Goal: Task Accomplishment & Management: Manage account settings

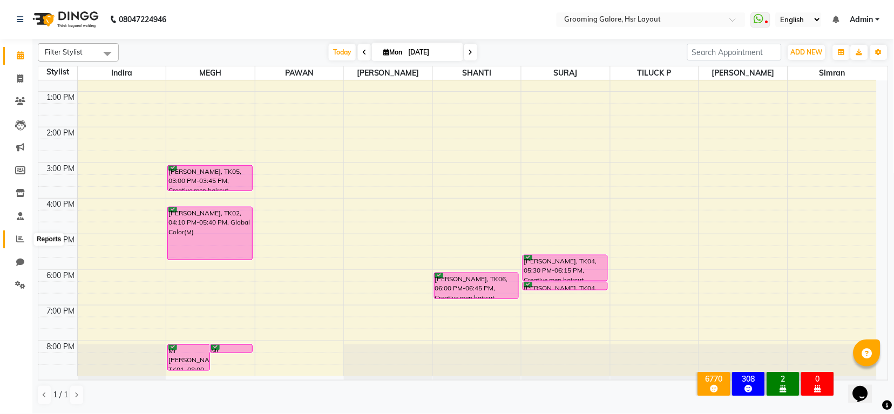
click at [18, 238] on icon at bounding box center [20, 239] width 8 height 8
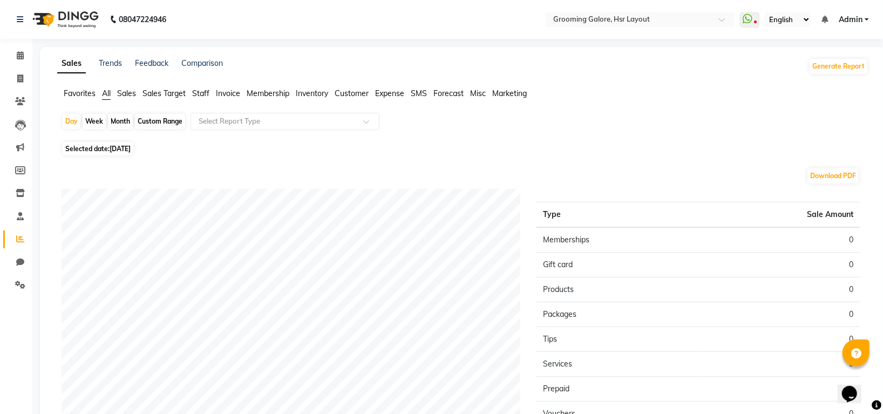
click at [131, 145] on span "[DATE]" at bounding box center [120, 149] width 21 height 8
select select "9"
select select "2025"
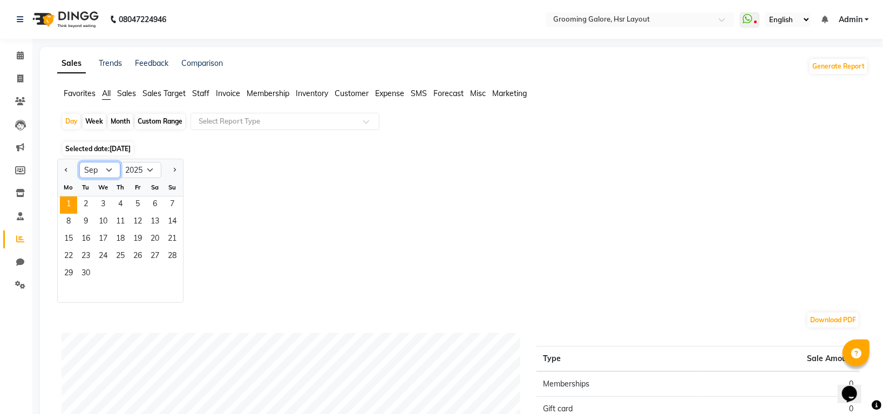
click at [106, 169] on select "Jan Feb Mar Apr May Jun [DATE] Aug Sep Oct Nov Dec" at bounding box center [99, 170] width 41 height 16
select select "8"
click at [79, 162] on select "Jan Feb Mar Apr May Jun [DATE] Aug Sep Oct Nov Dec" at bounding box center [99, 170] width 41 height 16
click at [158, 269] on span "30" at bounding box center [154, 274] width 17 height 17
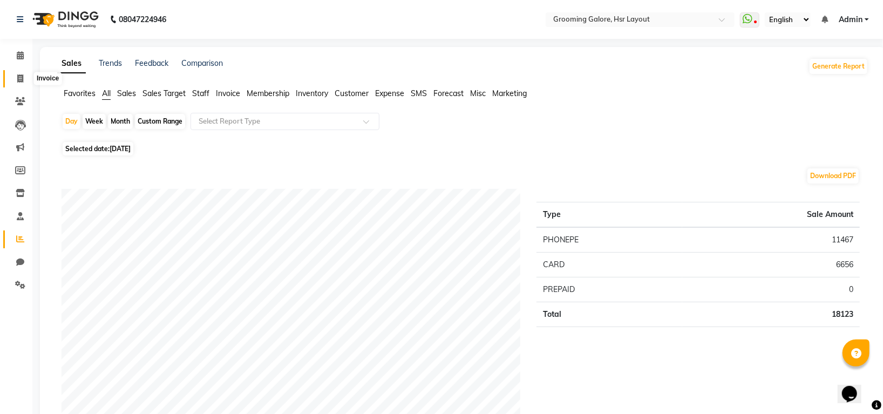
drag, startPoint x: 18, startPoint y: 77, endPoint x: 26, endPoint y: 80, distance: 9.0
click at [18, 77] on icon at bounding box center [20, 78] width 6 height 8
select select "service"
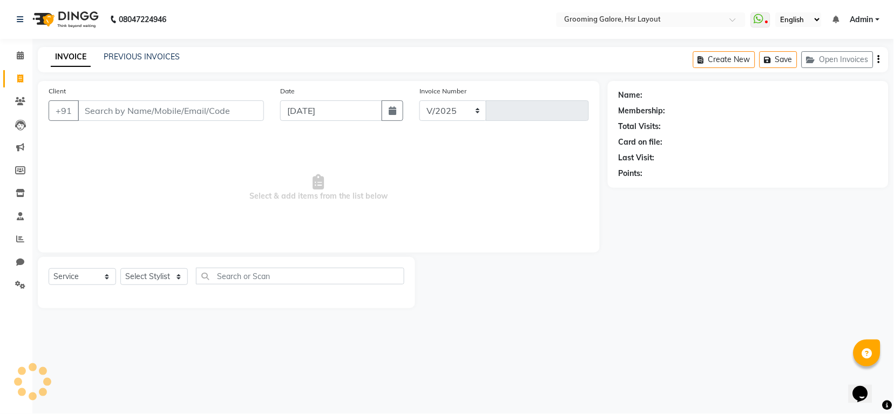
select select "6168"
type input "2163"
click at [126, 56] on link "PREVIOUS INVOICES" at bounding box center [142, 57] width 76 height 10
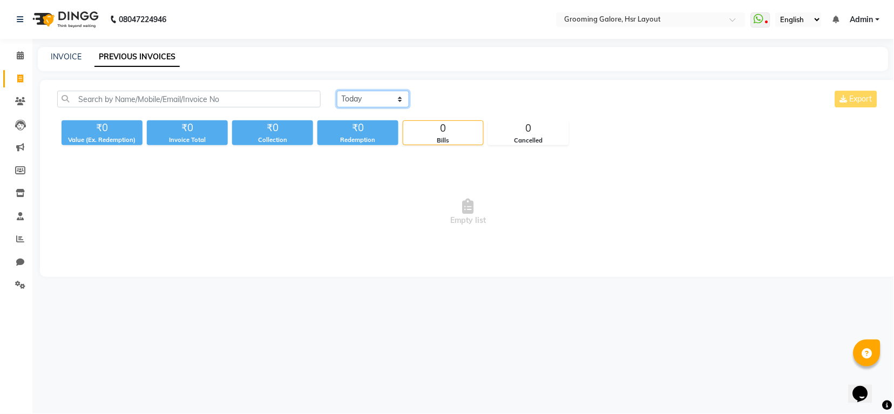
click at [361, 97] on select "[DATE] [DATE] Custom Range" at bounding box center [373, 99] width 72 height 17
select select "range"
click at [337, 91] on select "[DATE] [DATE] Custom Range" at bounding box center [373, 99] width 72 height 17
click at [457, 101] on input "[DATE]" at bounding box center [461, 99] width 76 height 15
select select "9"
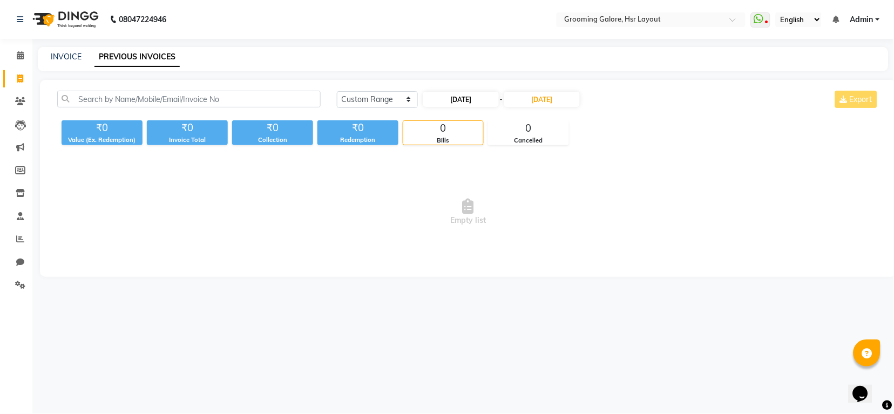
select select "2025"
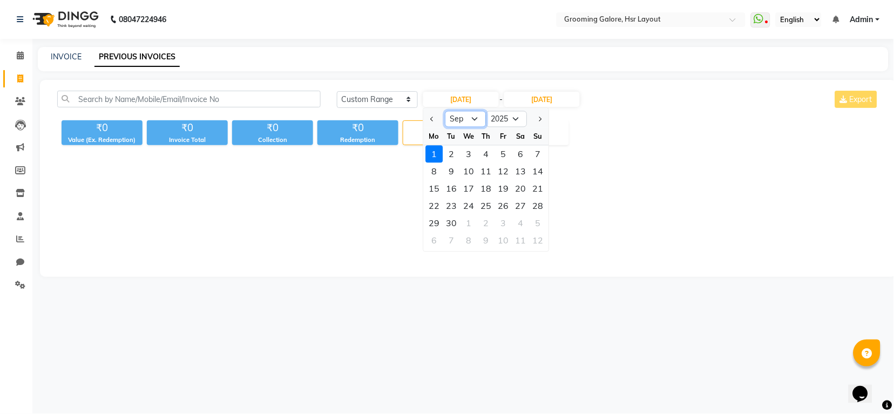
click at [474, 118] on select "Jan Feb Mar Apr May Jun [DATE] Aug Sep Oct Nov Dec" at bounding box center [465, 119] width 41 height 16
select select "8"
click at [445, 111] on select "Jan Feb Mar Apr May Jun [DATE] Aug Sep Oct Nov Dec" at bounding box center [465, 119] width 41 height 16
click at [521, 221] on div "30" at bounding box center [520, 223] width 17 height 17
type input "[DATE]"
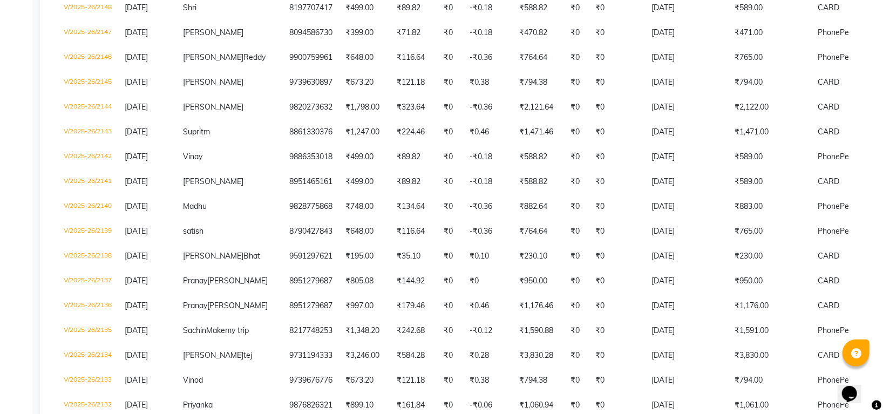
scroll to position [791, 0]
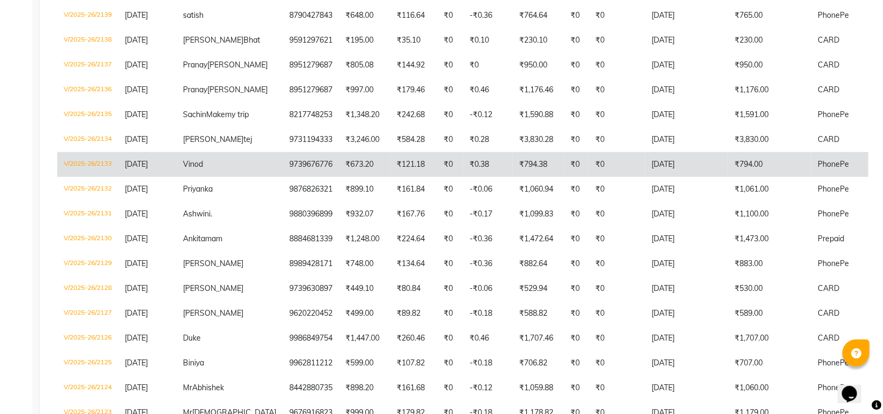
click at [728, 177] on td "₹794.00" at bounding box center [769, 164] width 83 height 25
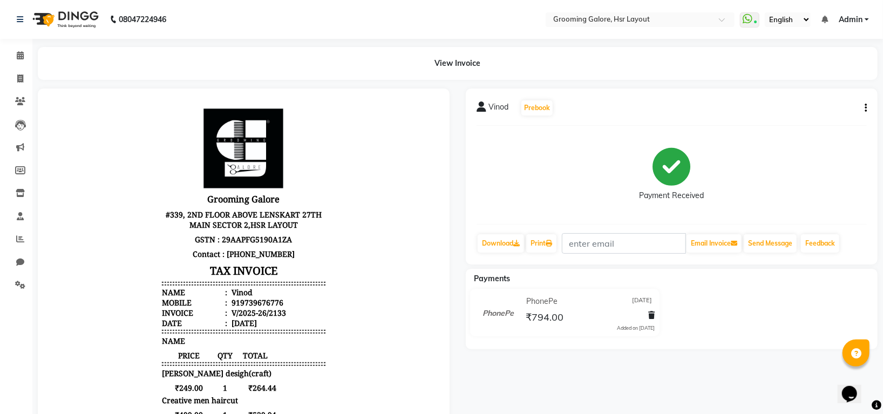
click at [864, 109] on button "button" at bounding box center [863, 108] width 6 height 11
click at [803, 121] on div "Edit Invoice" at bounding box center [812, 120] width 74 height 13
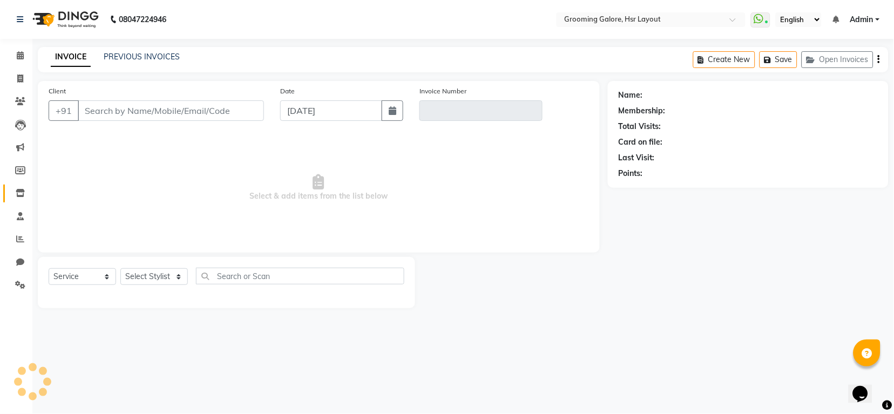
select select "P"
select select "45583"
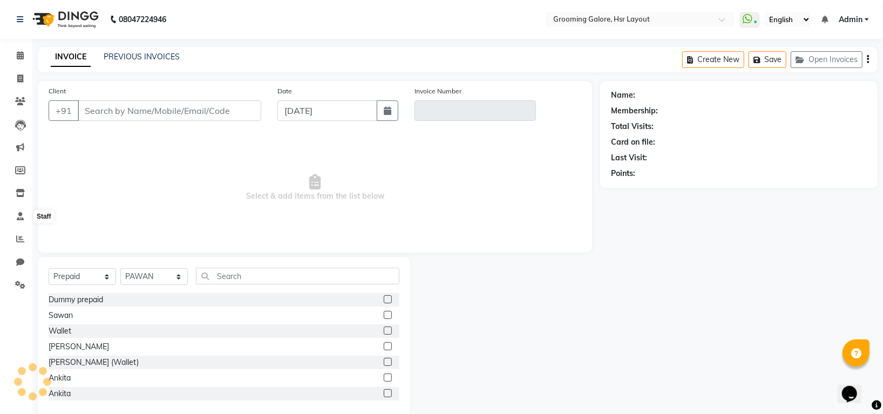
type input "9739676776"
type input "V/2025-26/2133"
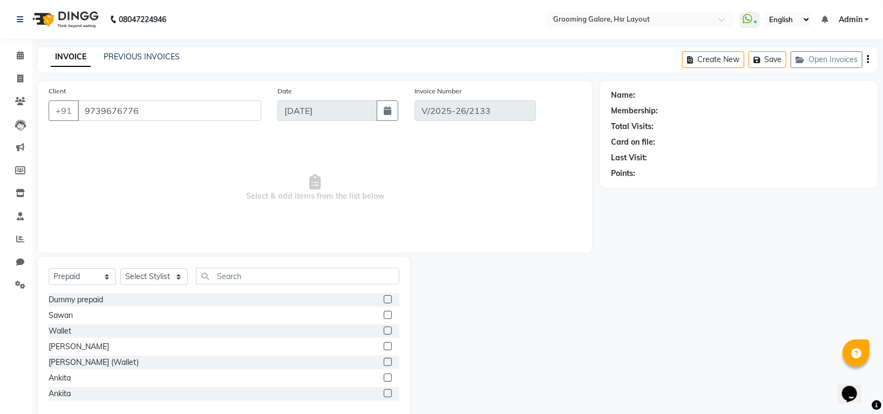
select select "1: Object"
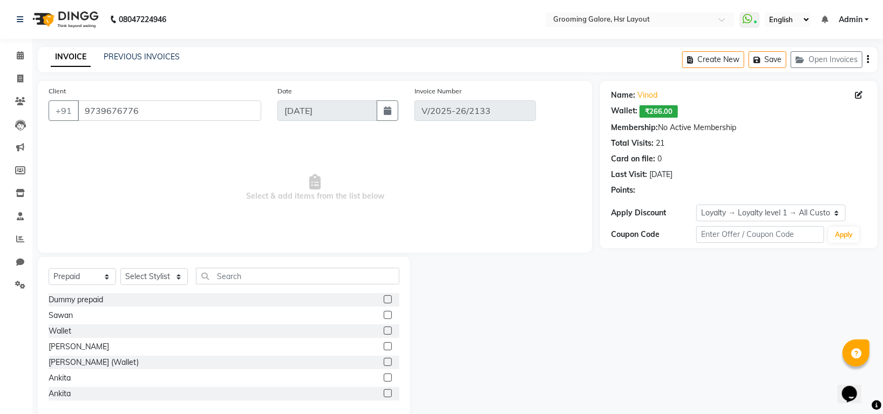
type input "[DATE]"
select select "select"
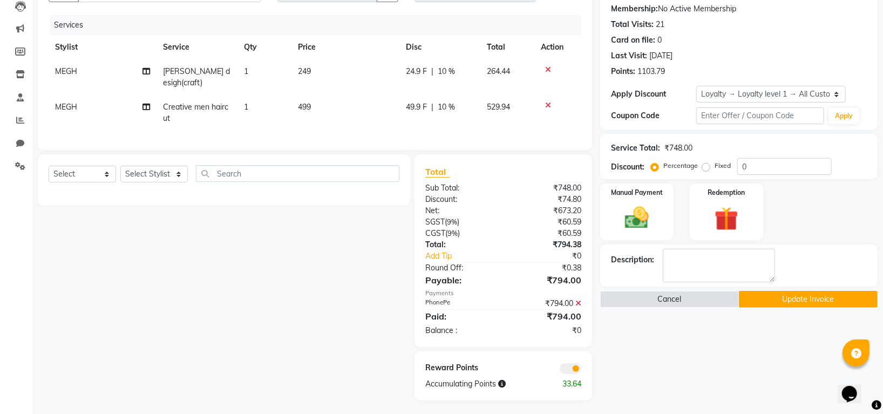
scroll to position [121, 0]
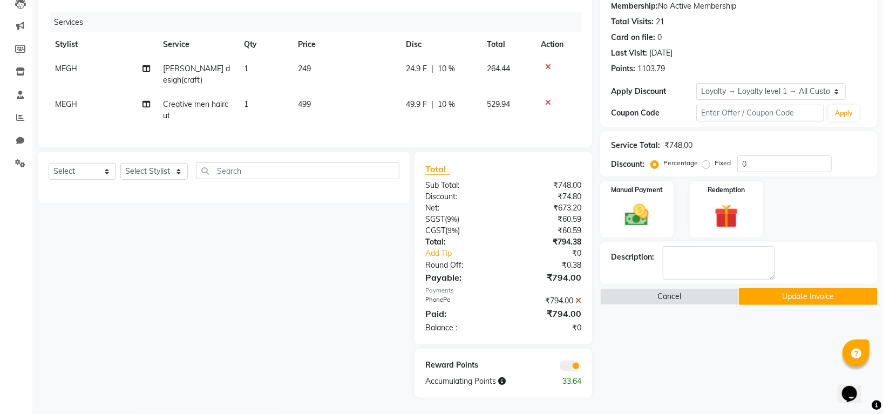
click at [310, 71] on span "249" at bounding box center [304, 69] width 13 height 10
select select "45579"
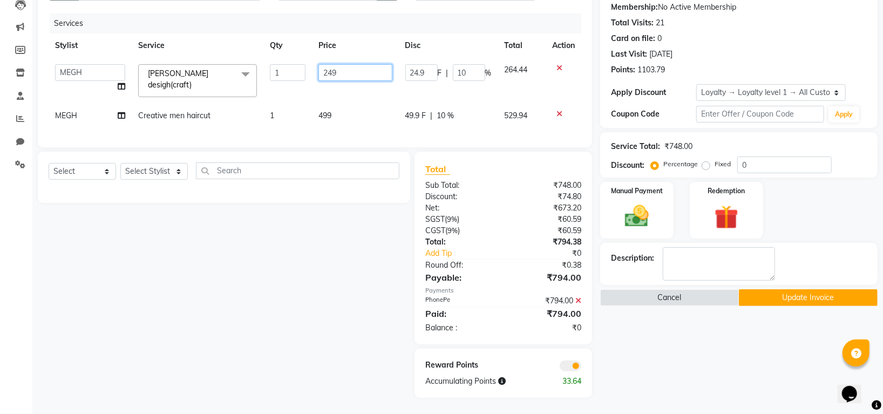
click at [341, 69] on input "249" at bounding box center [355, 72] width 74 height 17
type input "250"
click at [381, 86] on tbody "Indira MEGH PAWAN [PERSON_NAME] SHANTI [PERSON_NAME] SURAJ TILUCK P [PERSON_NAM…" at bounding box center [315, 93] width 533 height 70
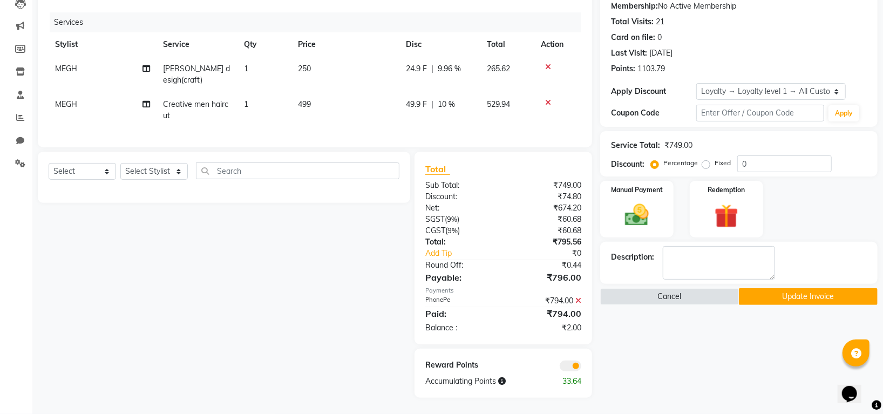
click at [579, 300] on icon at bounding box center [578, 301] width 6 height 8
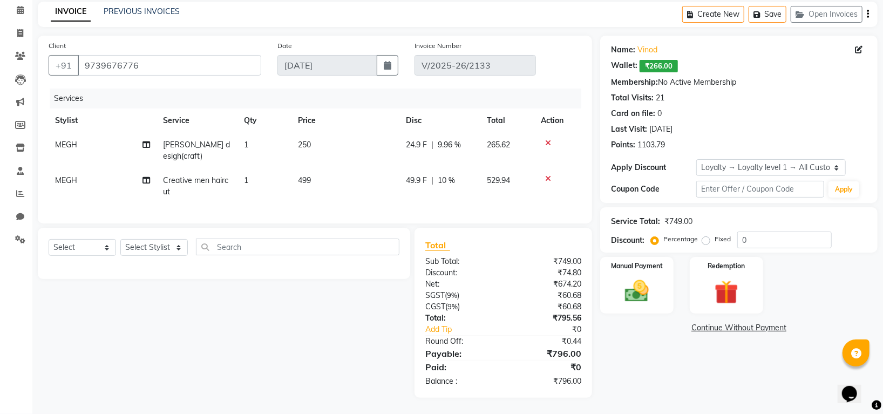
scroll to position [45, 0]
click at [311, 147] on span "250" at bounding box center [304, 145] width 13 height 10
select select "45579"
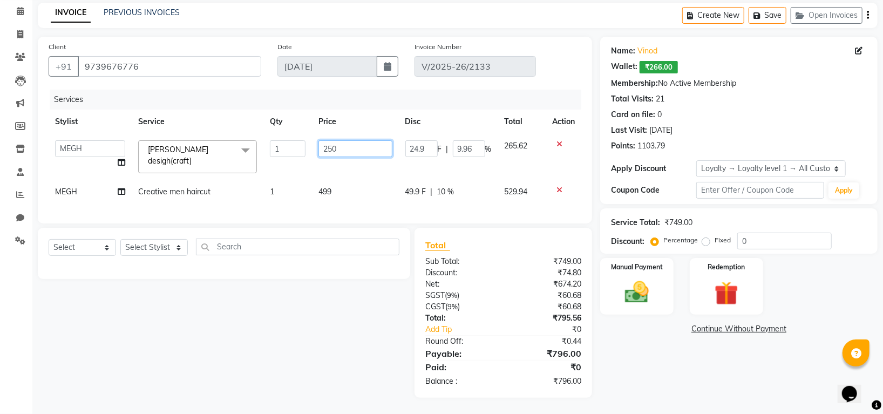
click at [335, 143] on input "250" at bounding box center [355, 148] width 74 height 17
type input "249"
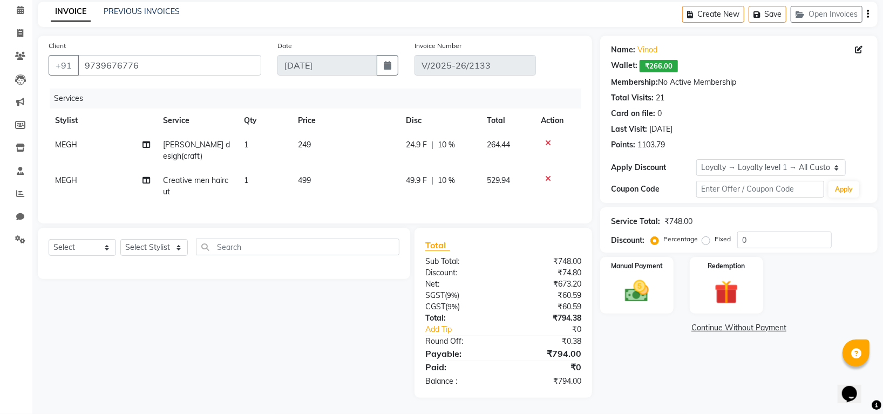
scroll to position [45, 0]
click at [378, 195] on div "Services Stylist Service Qty Price Disc Total Action [PERSON_NAME] desigh(craft…" at bounding box center [315, 151] width 533 height 124
click at [21, 11] on icon at bounding box center [20, 10] width 7 height 8
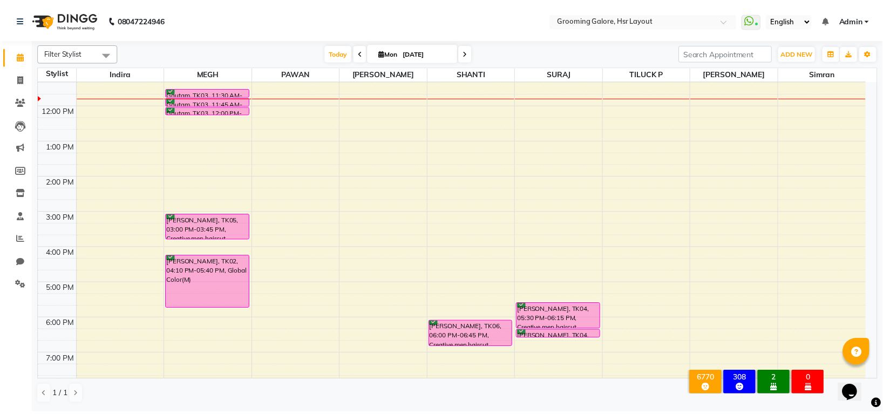
scroll to position [167, 0]
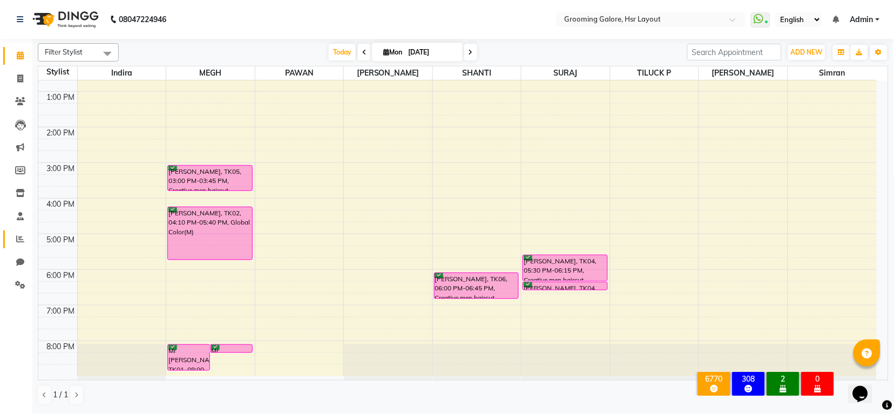
click at [17, 232] on link "Reports" at bounding box center [16, 239] width 26 height 18
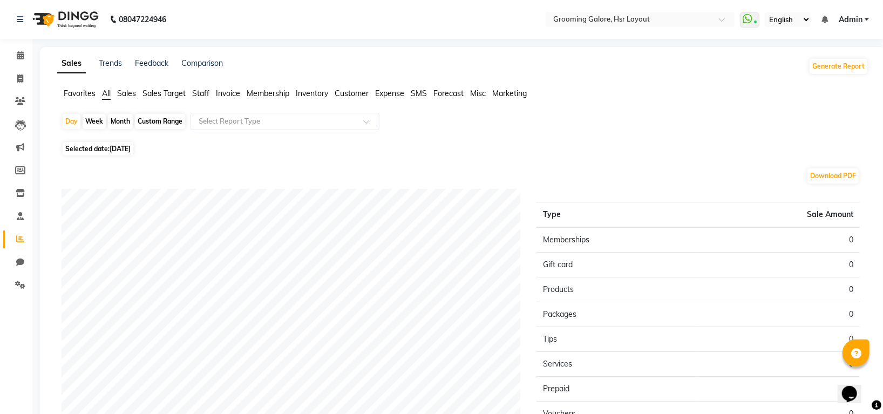
click at [112, 149] on span "[DATE]" at bounding box center [120, 149] width 21 height 8
select select "9"
select select "2025"
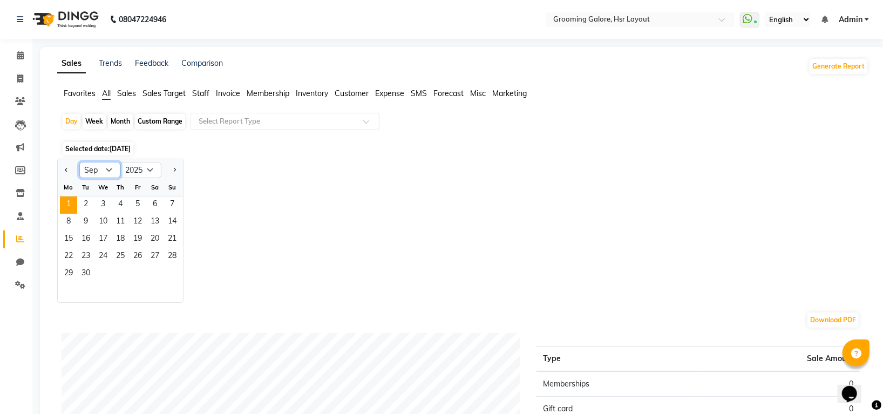
click at [111, 169] on select "Jan Feb Mar Apr May Jun [DATE] Aug Sep Oct Nov Dec" at bounding box center [99, 170] width 41 height 16
select select "8"
click at [79, 162] on select "Jan Feb Mar Apr May Jun [DATE] Aug Sep Oct Nov Dec" at bounding box center [99, 170] width 41 height 16
click at [158, 272] on span "30" at bounding box center [154, 274] width 17 height 17
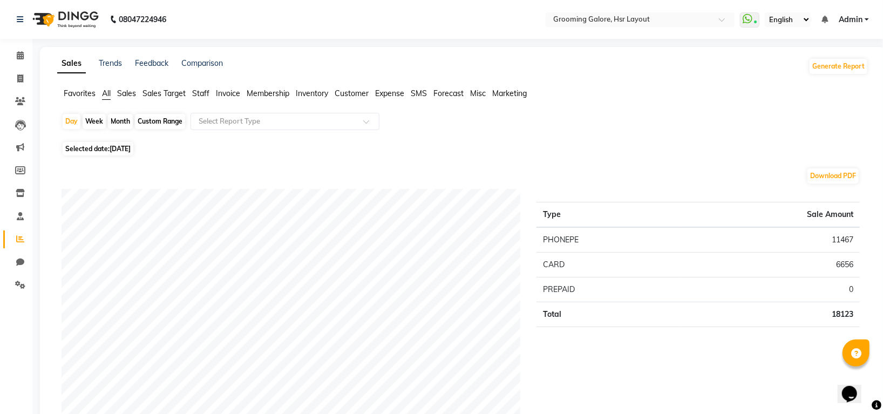
click at [131, 148] on span "[DATE]" at bounding box center [120, 149] width 21 height 8
select select "8"
select select "2025"
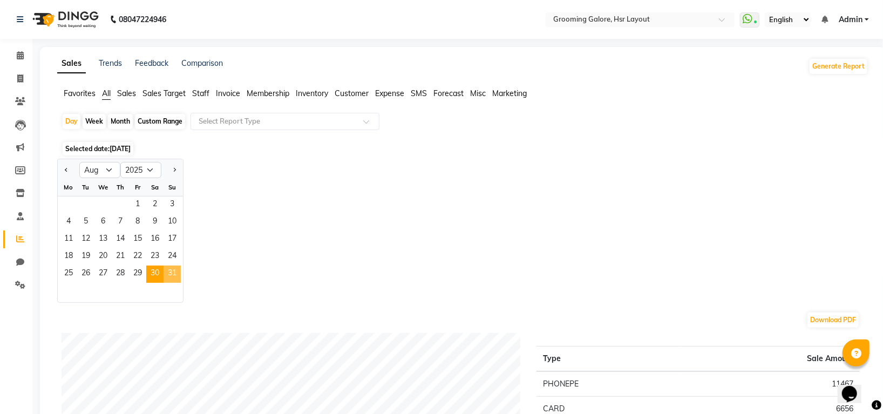
click at [171, 274] on span "31" at bounding box center [172, 274] width 17 height 17
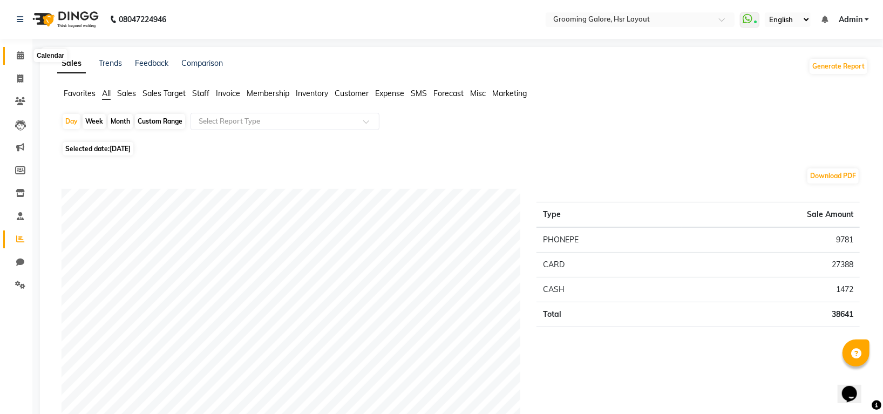
click at [22, 58] on icon at bounding box center [20, 55] width 7 height 8
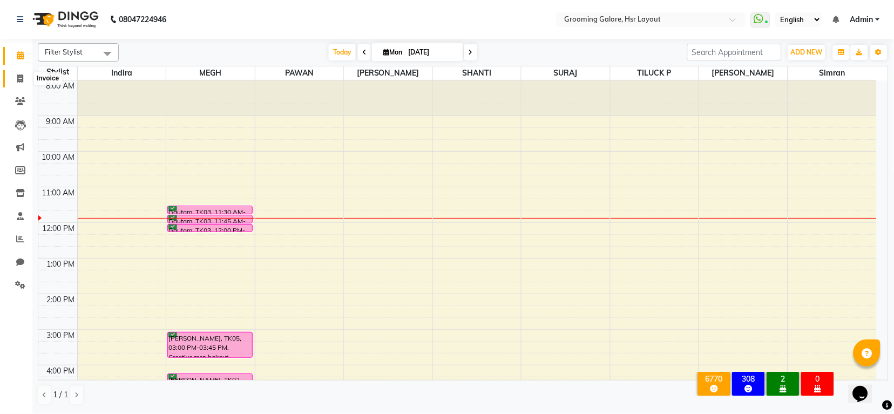
click at [20, 78] on icon at bounding box center [20, 78] width 6 height 8
select select "service"
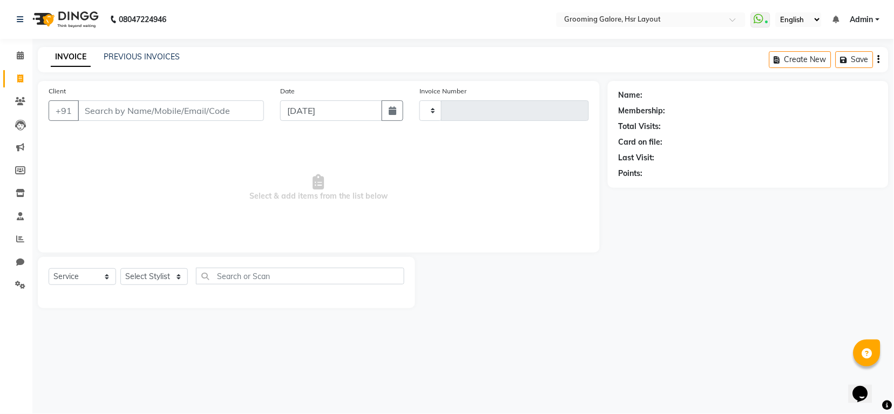
type input "2163"
select select "6168"
select select "P"
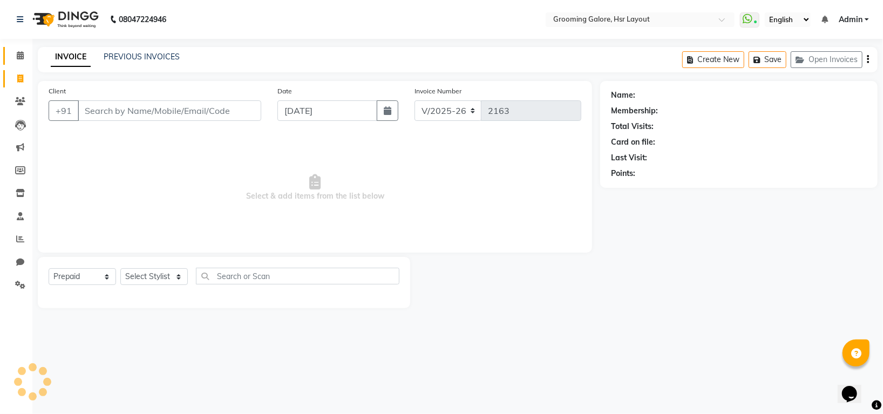
select select "45583"
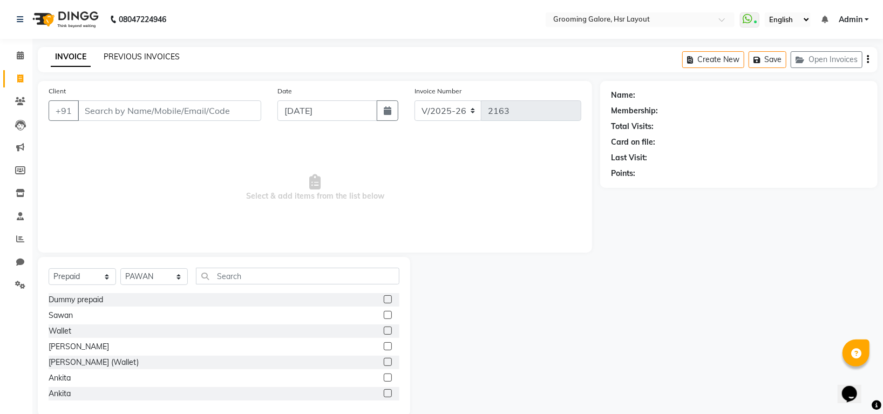
click at [150, 54] on link "PREVIOUS INVOICES" at bounding box center [142, 57] width 76 height 10
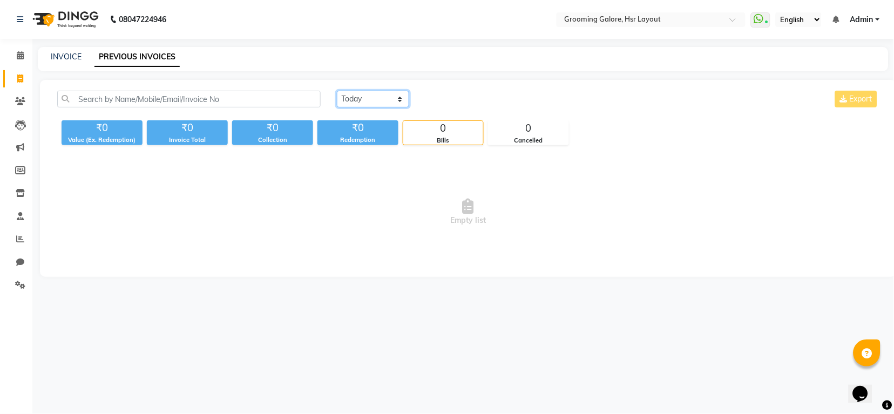
click at [357, 95] on select "[DATE] [DATE] Custom Range" at bounding box center [373, 99] width 72 height 17
select select "[DATE]"
click at [337, 91] on select "[DATE] [DATE] Custom Range" at bounding box center [373, 99] width 72 height 17
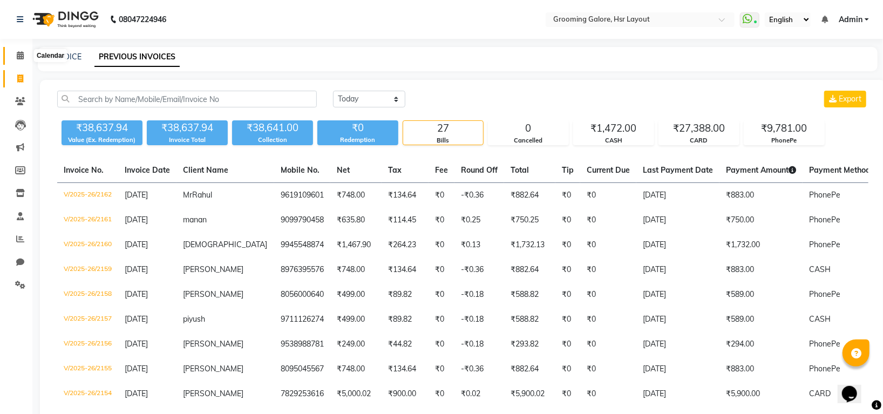
click at [22, 59] on icon at bounding box center [20, 55] width 7 height 8
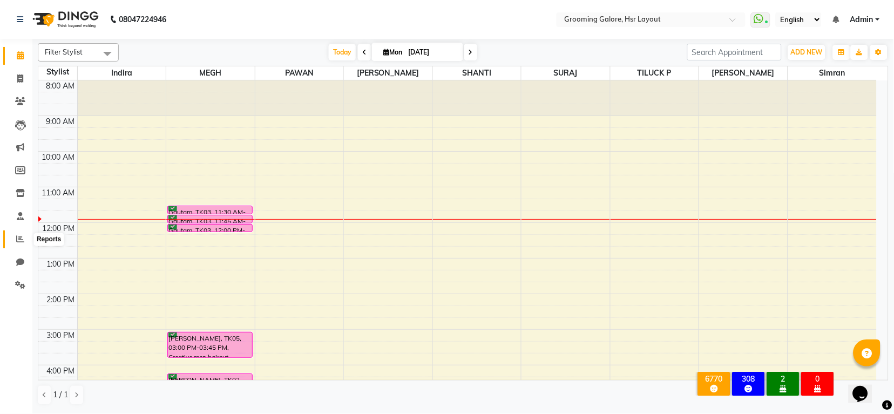
click at [23, 238] on icon at bounding box center [20, 239] width 8 height 8
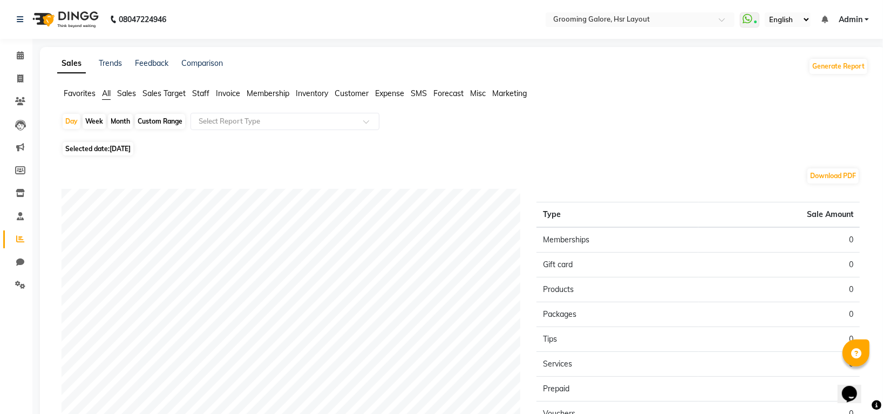
click at [124, 151] on span "[DATE]" at bounding box center [120, 149] width 21 height 8
select select "9"
select select "2025"
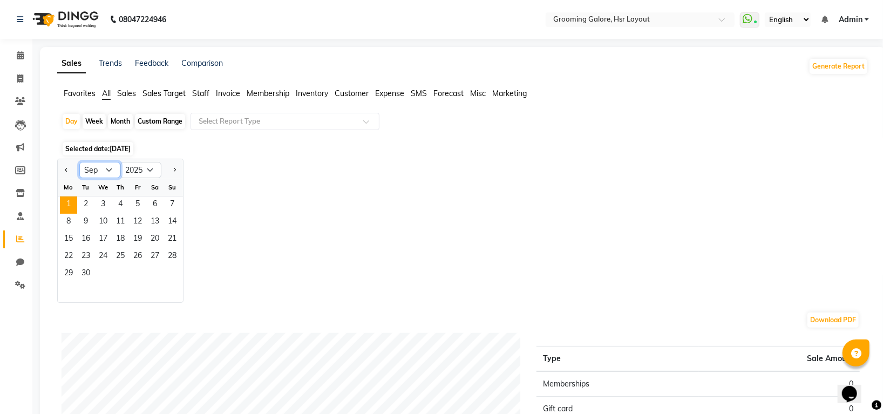
click at [112, 171] on select "Jan Feb Mar Apr May Jun [DATE] Aug Sep Oct Nov Dec" at bounding box center [99, 170] width 41 height 16
select select "8"
click at [79, 162] on select "Jan Feb Mar Apr May Jun [DATE] Aug Sep Oct Nov Dec" at bounding box center [99, 170] width 41 height 16
click at [168, 275] on span "31" at bounding box center [172, 274] width 17 height 17
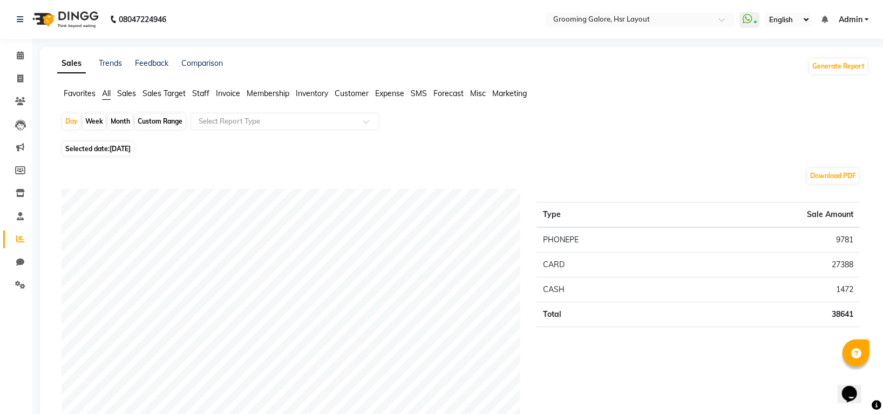
click at [131, 148] on span "[DATE]" at bounding box center [120, 149] width 21 height 8
select select "8"
select select "2025"
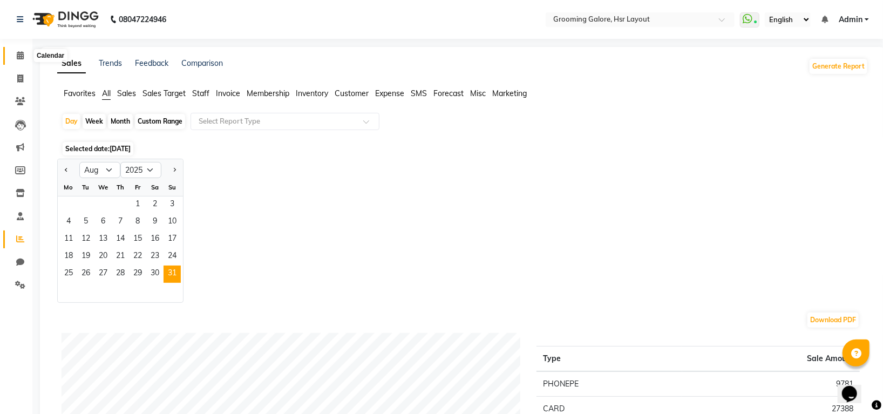
click at [17, 55] on icon at bounding box center [20, 55] width 7 height 8
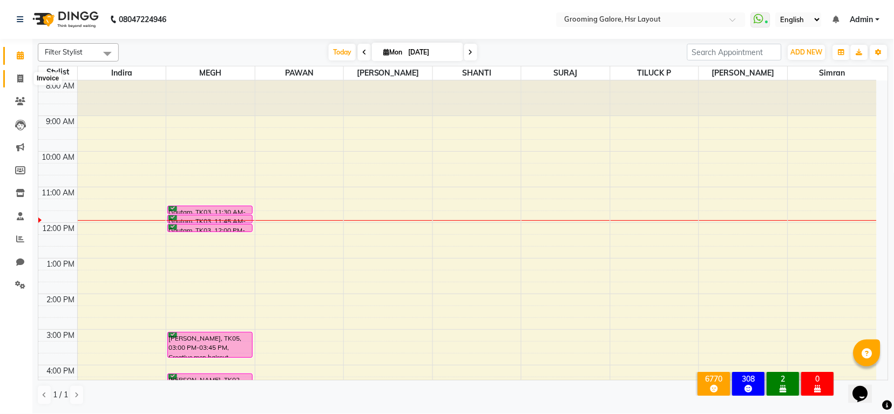
click at [21, 83] on span at bounding box center [20, 79] width 19 height 12
select select "service"
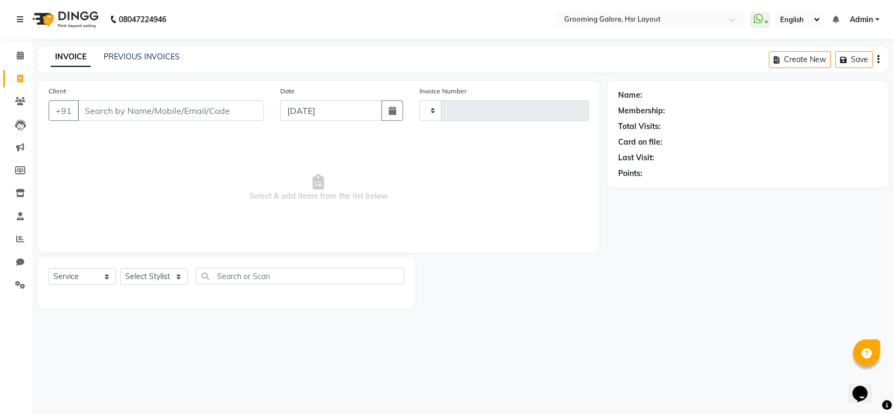
type input "2163"
select select "6168"
select select "P"
select select "45583"
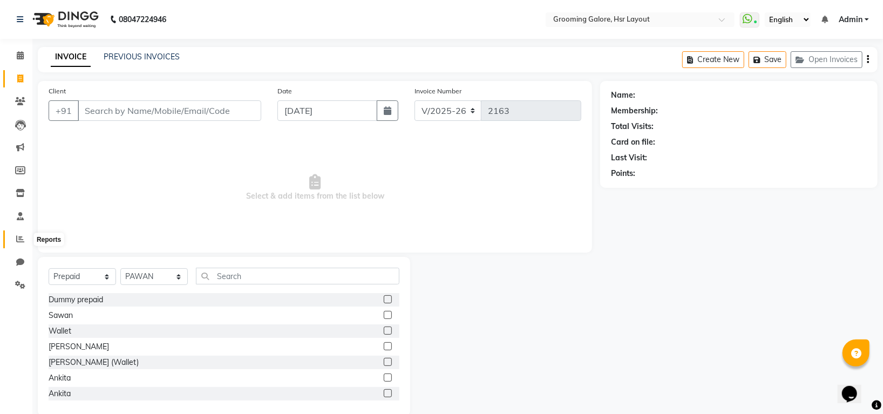
click at [21, 236] on icon at bounding box center [20, 239] width 8 height 8
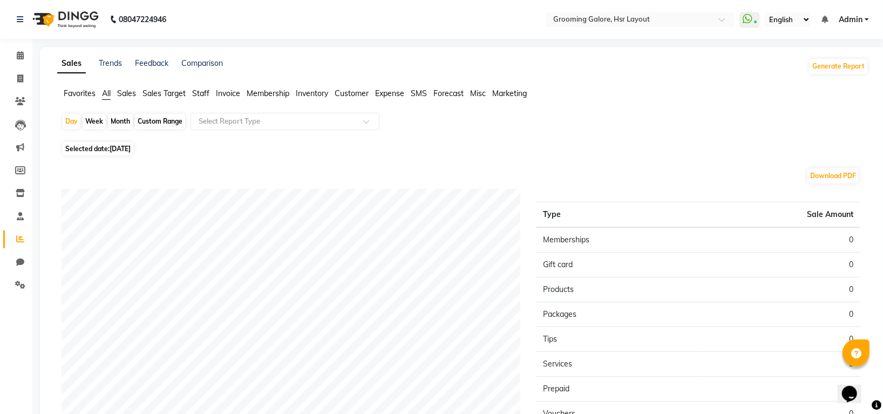
click at [128, 147] on span "[DATE]" at bounding box center [120, 149] width 21 height 8
select select "9"
select select "2025"
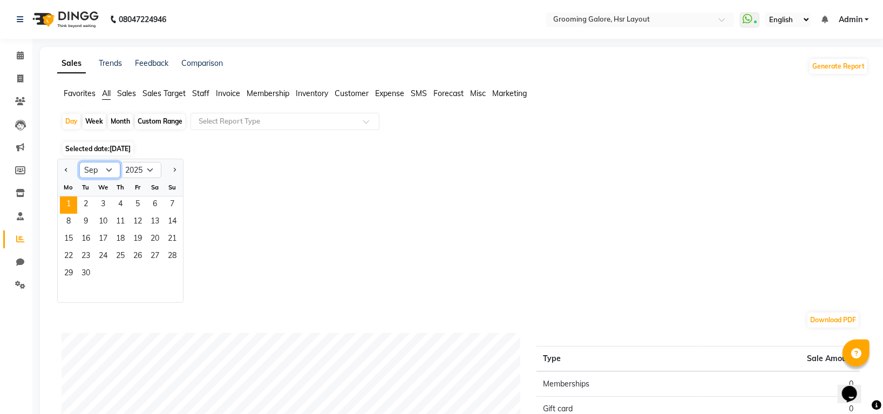
click at [103, 173] on select "Jan Feb Mar Apr May Jun [DATE] Aug Sep Oct Nov Dec" at bounding box center [99, 170] width 41 height 16
select select "8"
click at [79, 162] on select "Jan Feb Mar Apr May Jun [DATE] Aug Sep Oct Nov Dec" at bounding box center [99, 170] width 41 height 16
click at [174, 272] on span "31" at bounding box center [172, 274] width 17 height 17
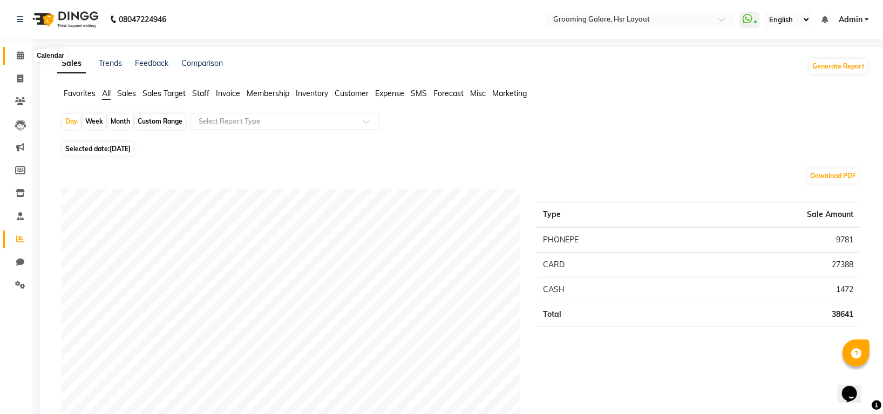
click at [21, 56] on icon at bounding box center [20, 55] width 7 height 8
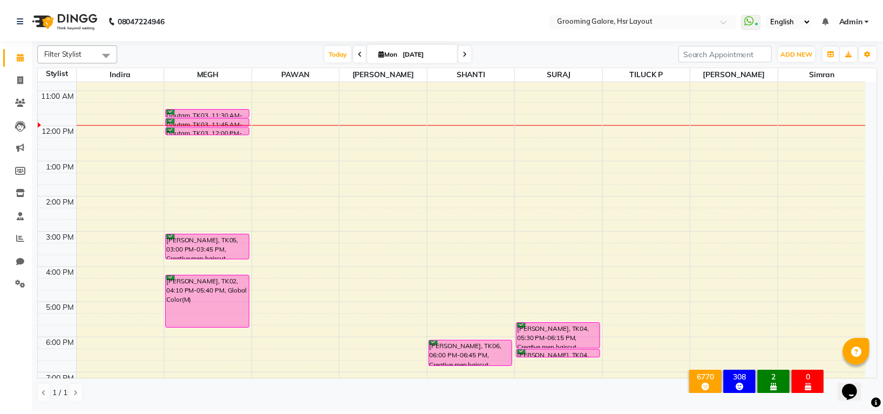
scroll to position [23, 0]
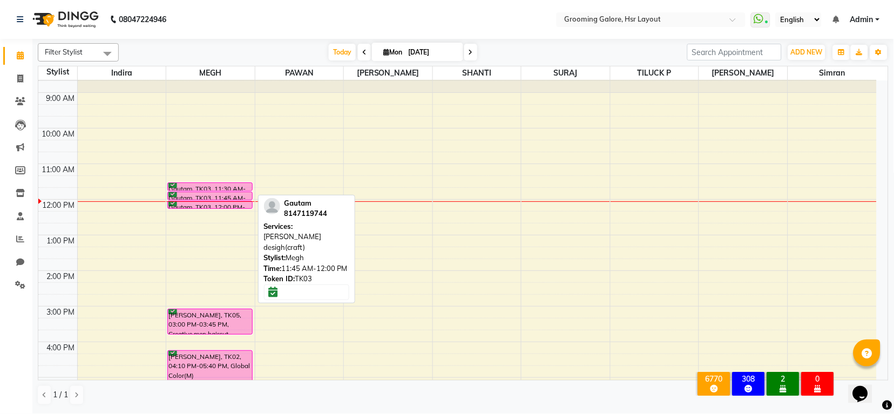
click at [223, 200] on div at bounding box center [210, 200] width 84 height 4
select select "6"
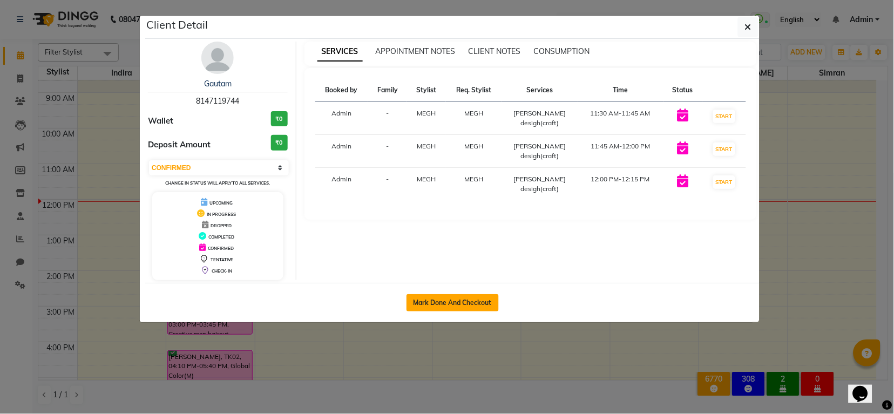
click at [460, 297] on button "Mark Done And Checkout" at bounding box center [452, 302] width 92 height 17
select select "service"
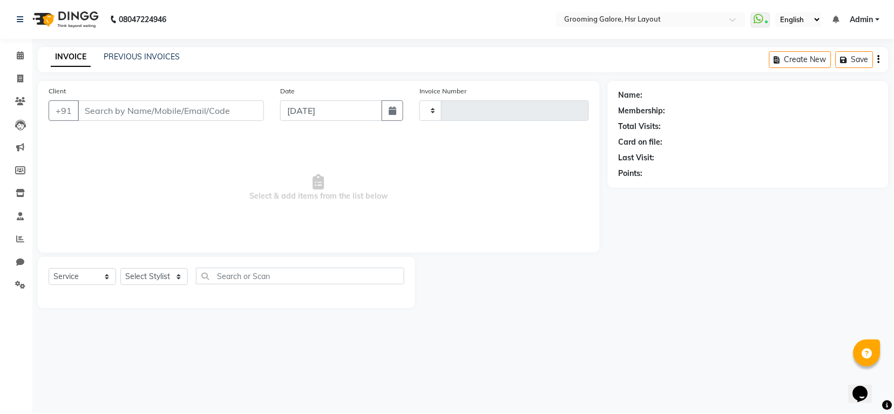
type input "2163"
select select "6168"
select select "P"
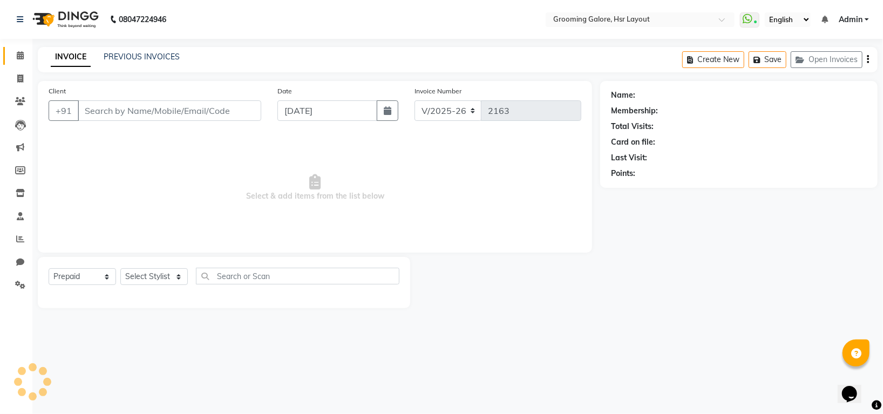
type input "8147119744"
select select "45583"
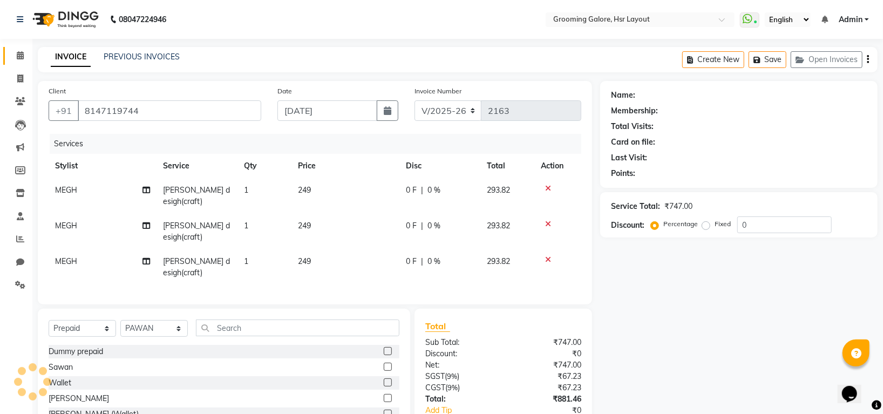
select select "1: Object"
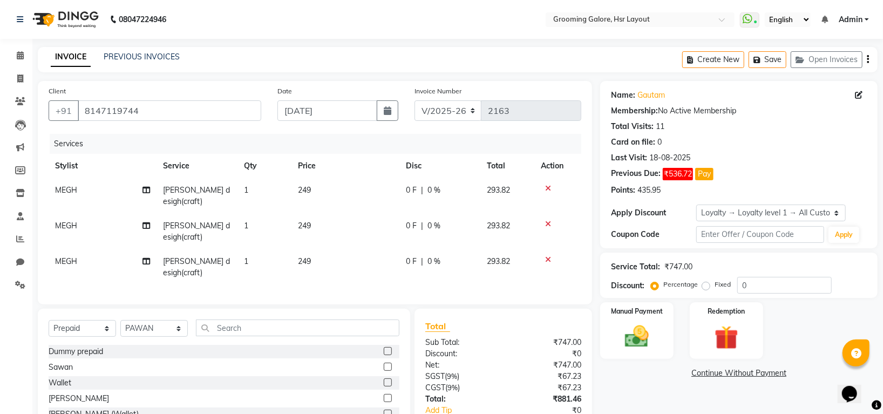
click at [545, 188] on icon at bounding box center [548, 189] width 6 height 8
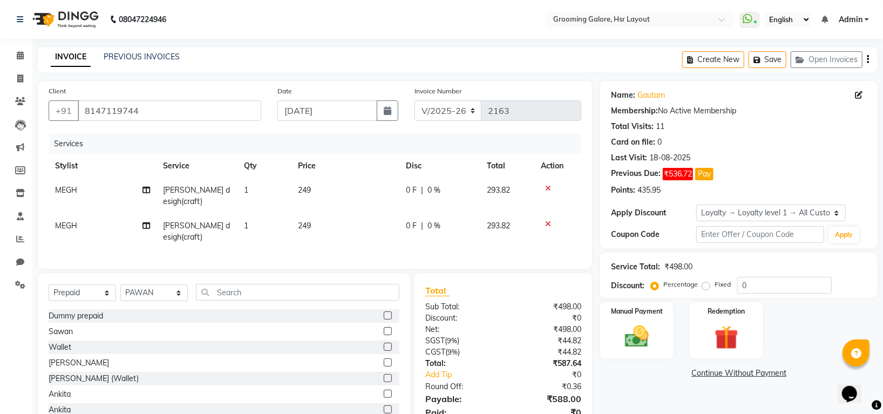
click at [550, 189] on icon at bounding box center [548, 189] width 6 height 8
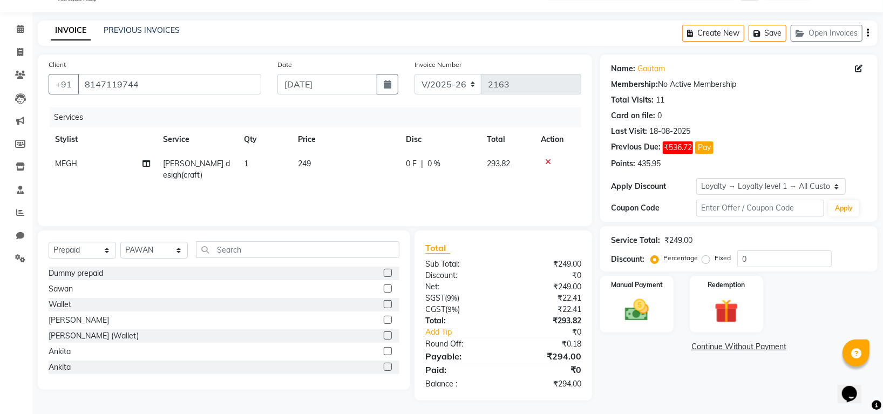
scroll to position [29, 0]
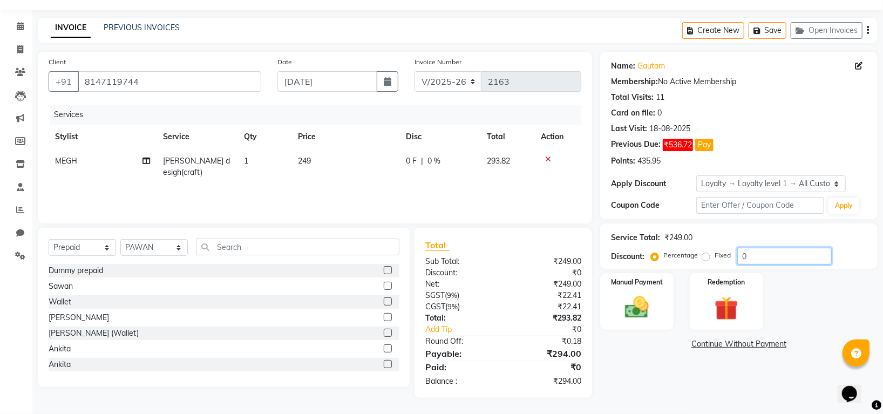
click at [768, 256] on input "0" at bounding box center [784, 256] width 94 height 17
click at [763, 260] on input "010" at bounding box center [784, 256] width 94 height 17
type input "0"
click at [715, 257] on label "Fixed" at bounding box center [723, 255] width 16 height 10
click at [708, 257] on input "Fixed" at bounding box center [708, 256] width 8 height 8
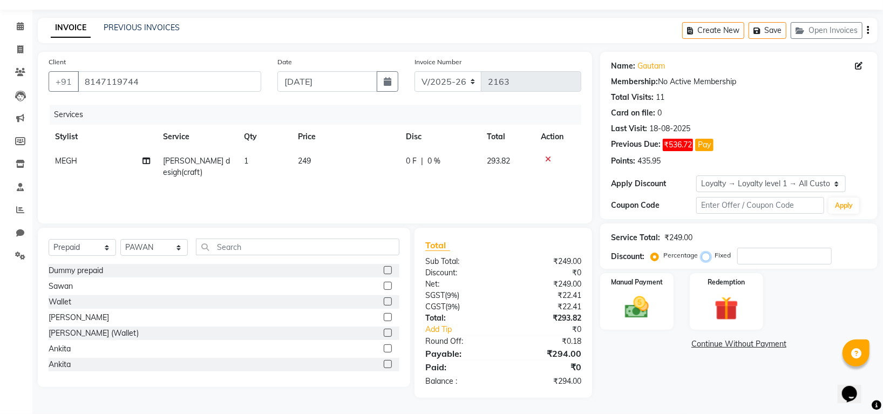
radio input "true"
click at [738, 253] on input "number" at bounding box center [784, 256] width 94 height 17
type input "4"
click at [786, 252] on input "number" at bounding box center [784, 256] width 94 height 17
type input "44"
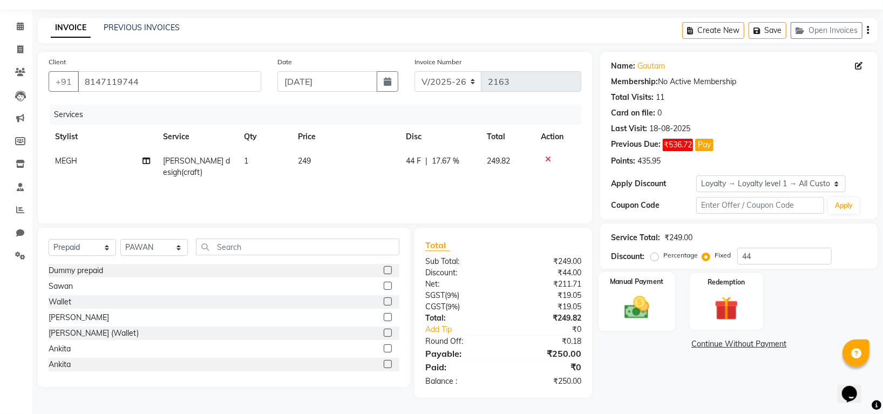
click at [630, 317] on img at bounding box center [637, 307] width 40 height 29
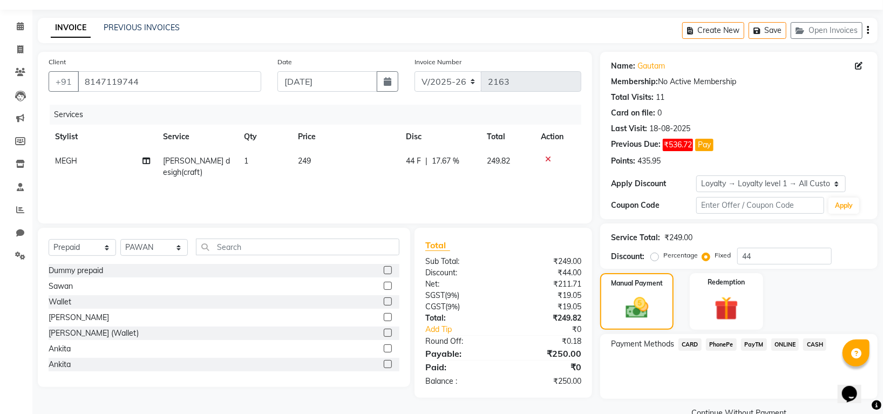
click at [720, 347] on span "PhonePe" at bounding box center [721, 344] width 31 height 12
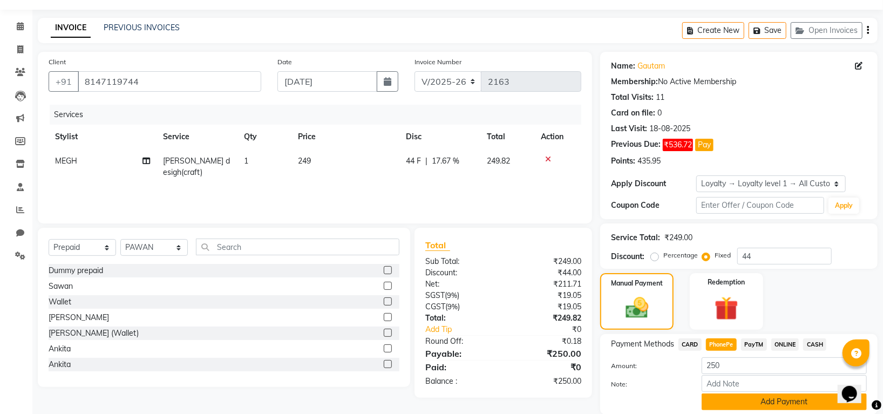
click at [742, 398] on button "Add Payment" at bounding box center [784, 402] width 165 height 17
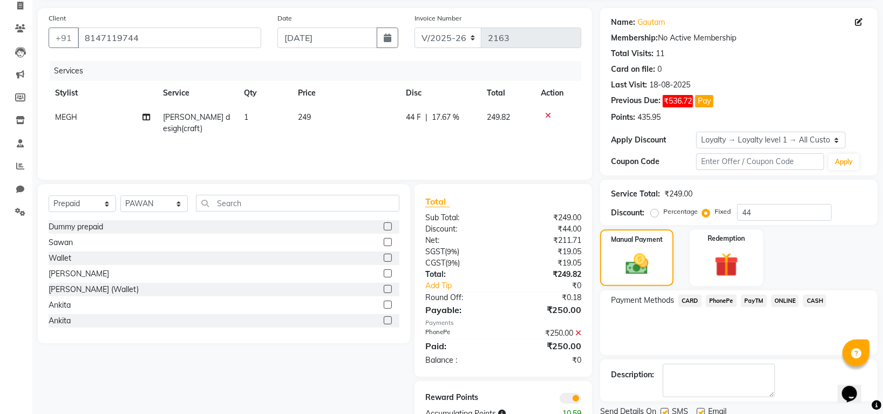
scroll to position [113, 0]
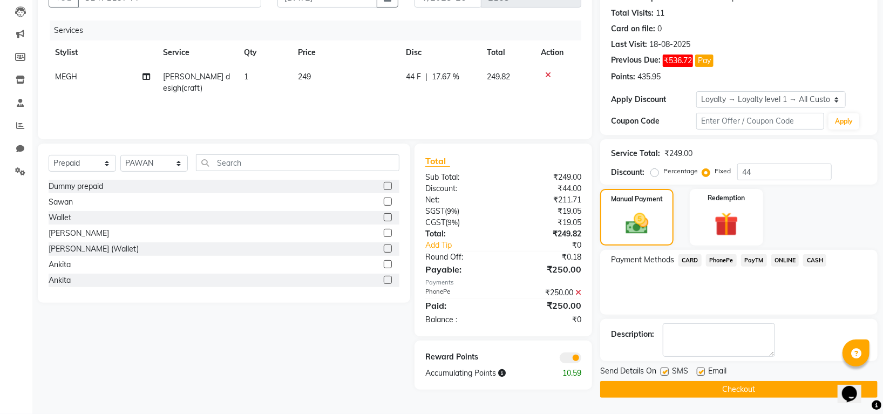
click at [743, 390] on button "Checkout" at bounding box center [738, 389] width 277 height 17
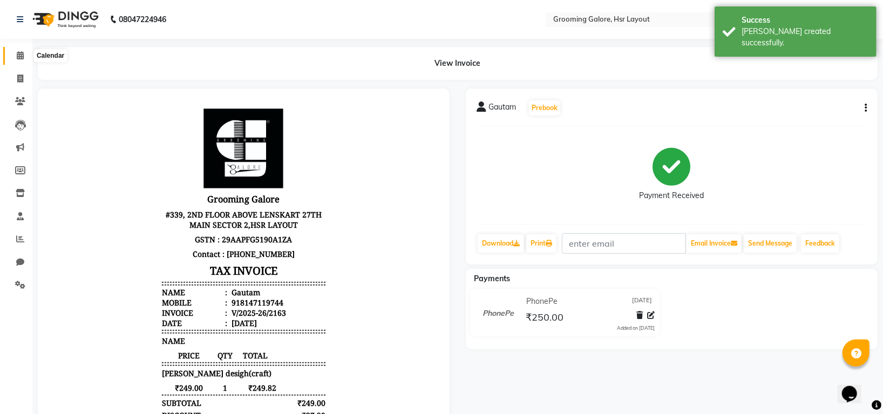
click at [23, 56] on span at bounding box center [20, 56] width 19 height 12
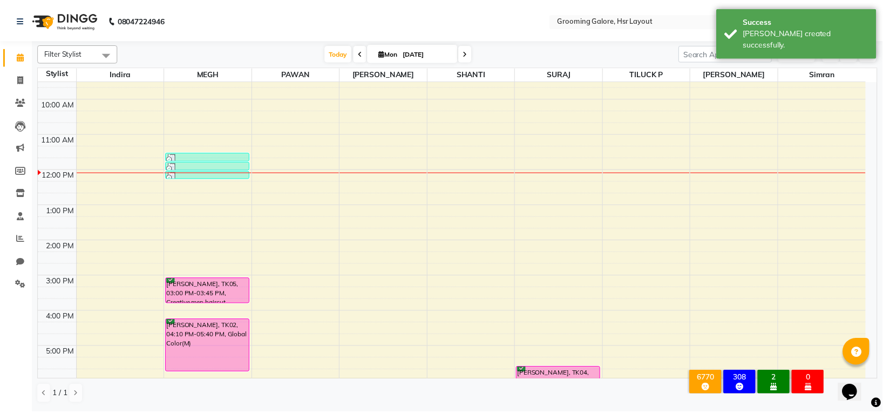
scroll to position [167, 0]
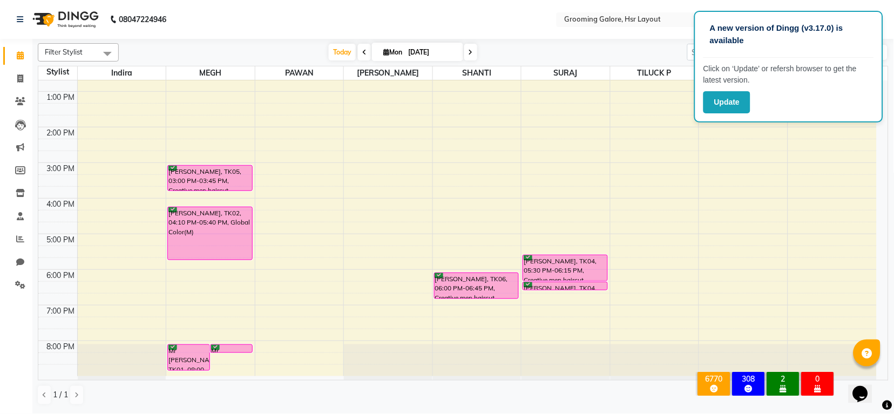
click at [536, 10] on nav "08047224946 Select Location × Grooming [GEOGRAPHIC_DATA], Hsr Layout WhatsApp S…" at bounding box center [447, 19] width 894 height 39
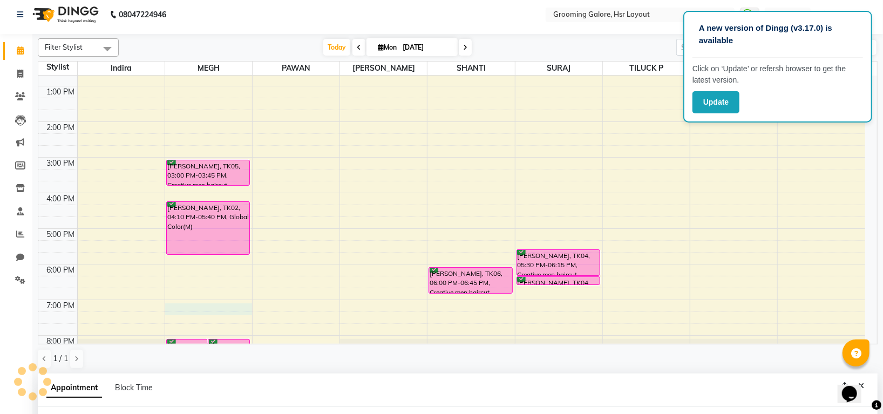
select select "45579"
select select "1140"
select select "tentative"
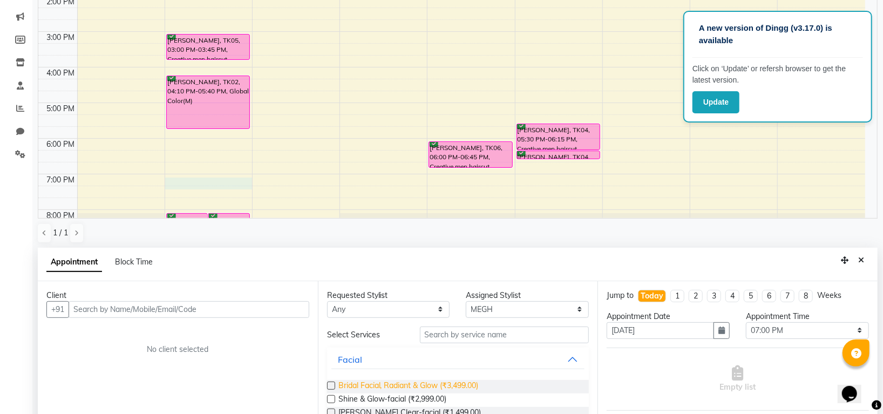
scroll to position [210, 0]
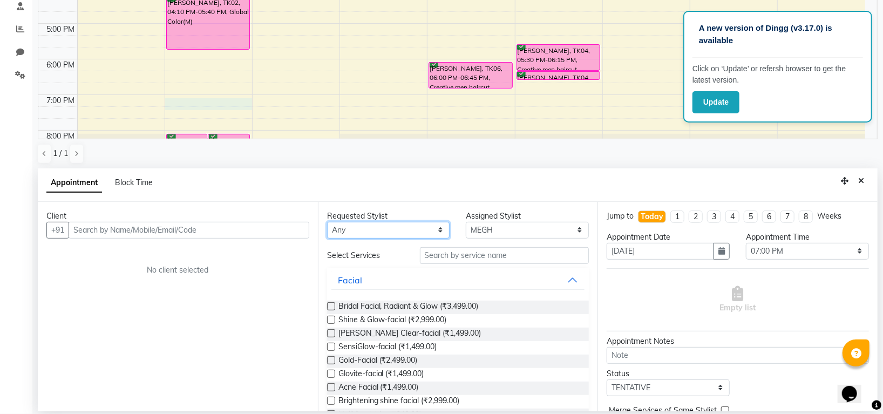
click at [405, 229] on select "Any [PERSON_NAME] [PERSON_NAME] PAWAN [PERSON_NAME] SHANTI [PERSON_NAME] SURAJ …" at bounding box center [388, 230] width 123 height 17
select select "45579"
click at [327, 222] on select "Any [PERSON_NAME] [PERSON_NAME] PAWAN [PERSON_NAME] SHANTI [PERSON_NAME] SURAJ …" at bounding box center [388, 230] width 123 height 17
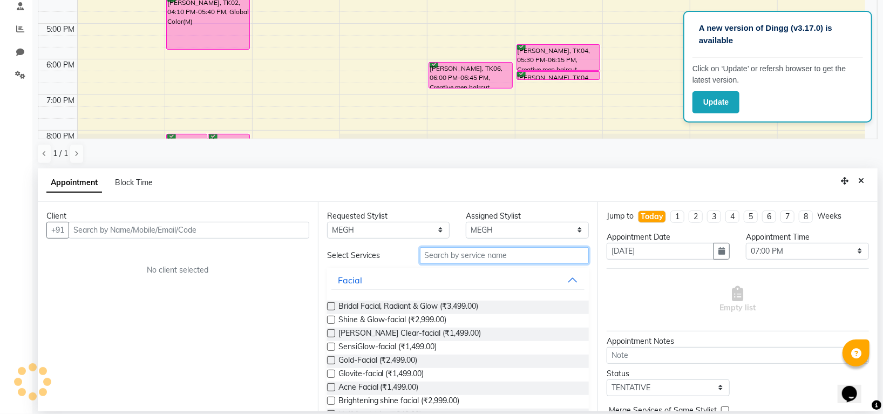
click at [454, 256] on input "text" at bounding box center [504, 255] width 169 height 17
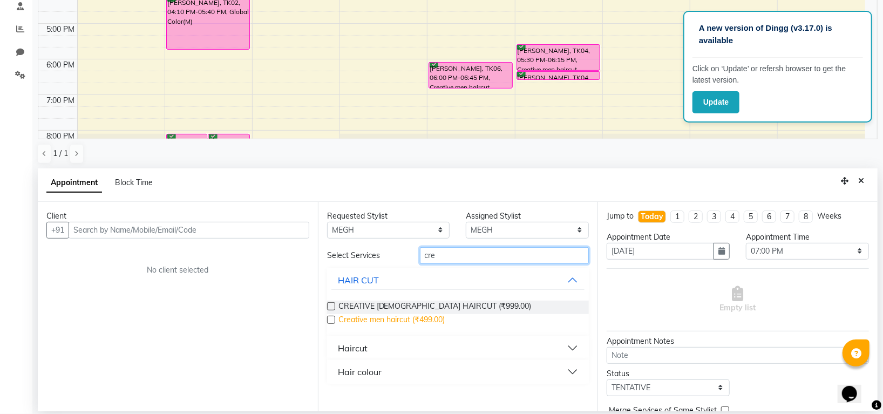
type input "cre"
click at [421, 318] on span "Creative men haircut (₹499.00)" at bounding box center [391, 320] width 107 height 13
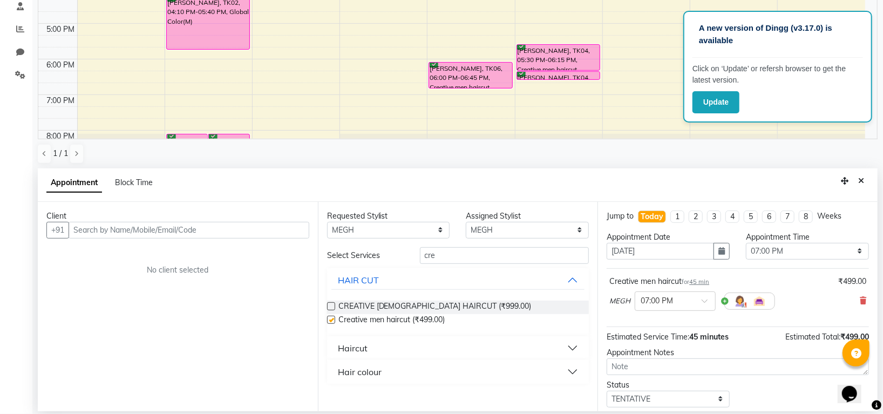
checkbox input "false"
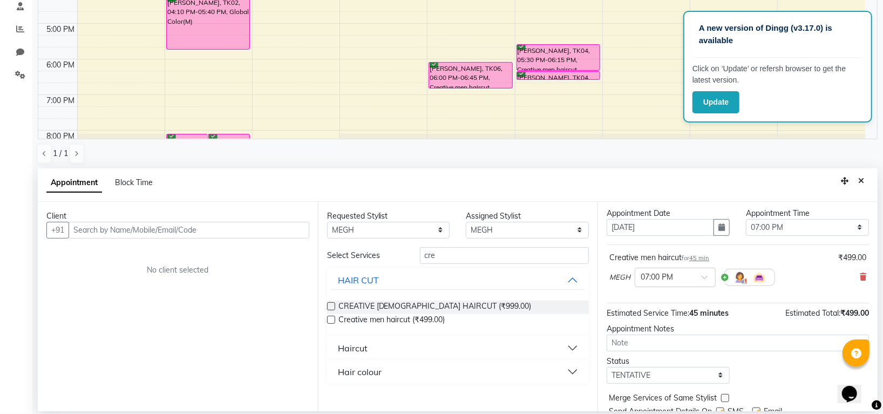
scroll to position [66, 0]
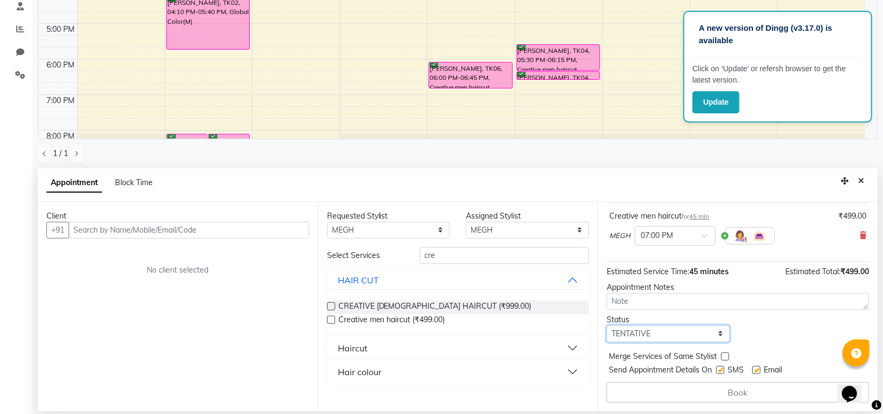
click at [655, 336] on select "Select TENTATIVE CONFIRM CHECK-IN UPCOMING" at bounding box center [668, 333] width 123 height 17
select select "confirm booking"
click at [607, 325] on select "Select TENTATIVE CONFIRM CHECK-IN UPCOMING" at bounding box center [668, 333] width 123 height 17
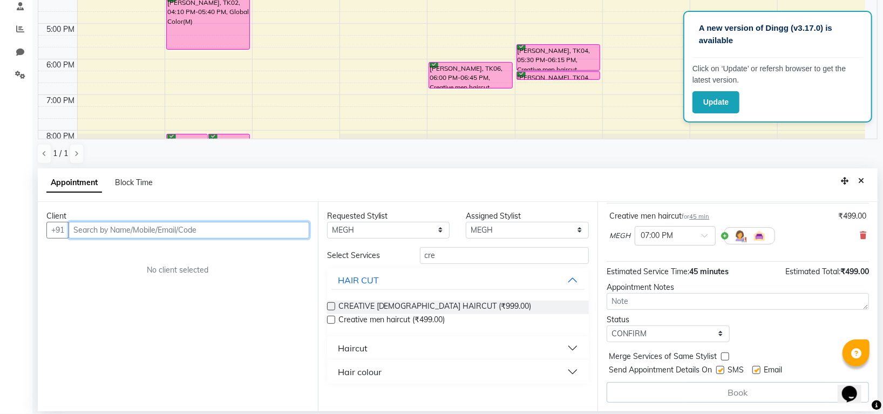
click at [282, 230] on input "text" at bounding box center [189, 230] width 241 height 17
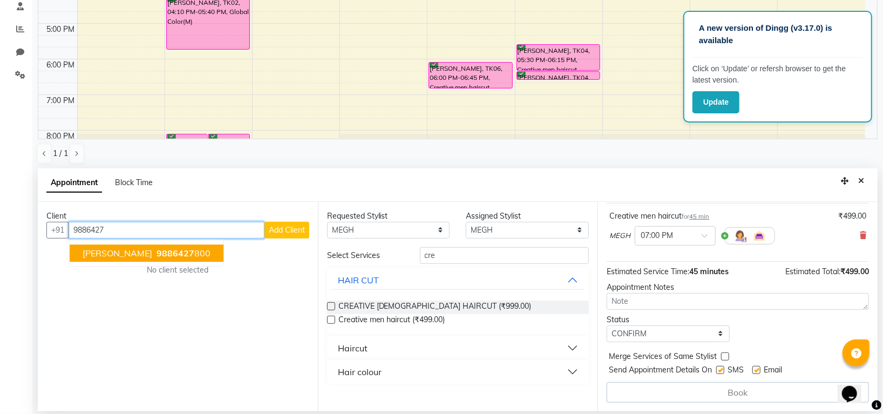
click at [185, 250] on ngb-highlight "9886427 800" at bounding box center [182, 253] width 56 height 11
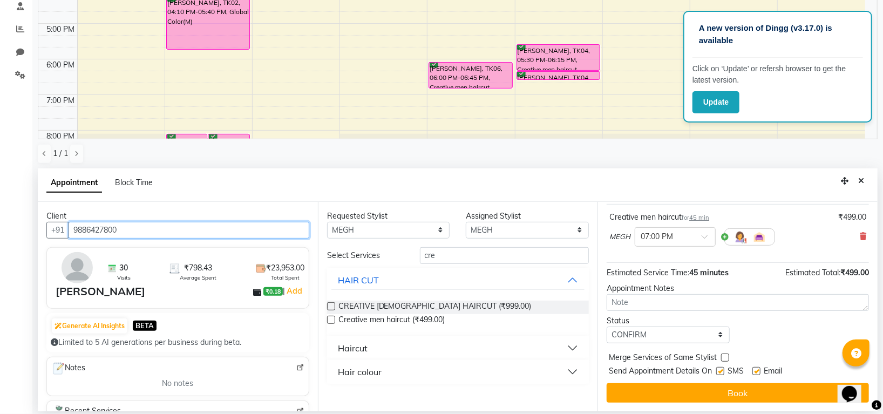
scroll to position [64, 0]
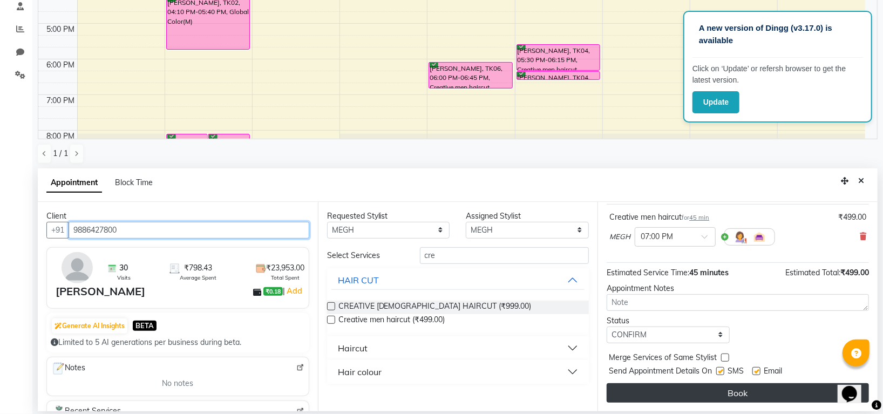
type input "9886427800"
click at [676, 389] on button "Book" at bounding box center [738, 392] width 262 height 19
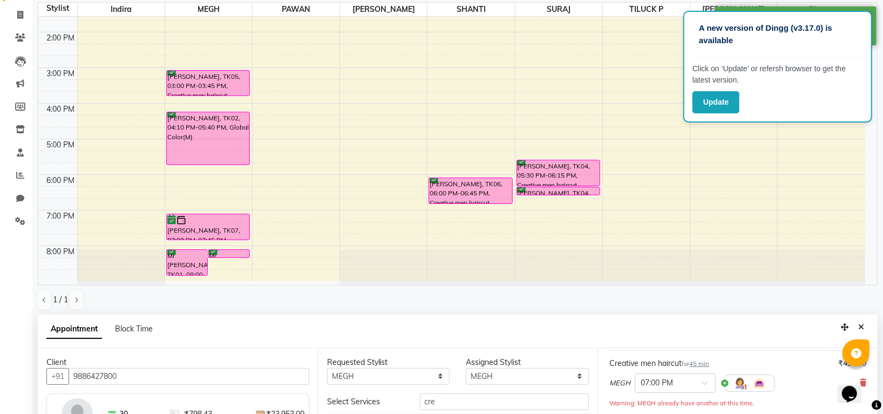
scroll to position [210, 0]
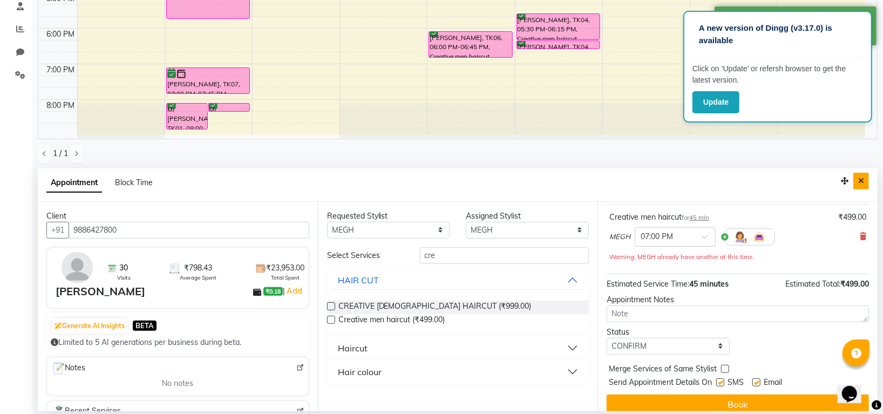
click at [861, 180] on icon "Close" at bounding box center [861, 181] width 6 height 8
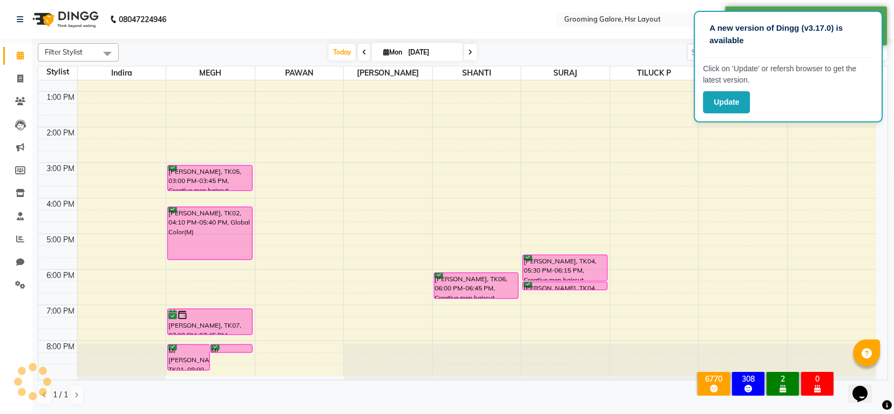
scroll to position [167, 0]
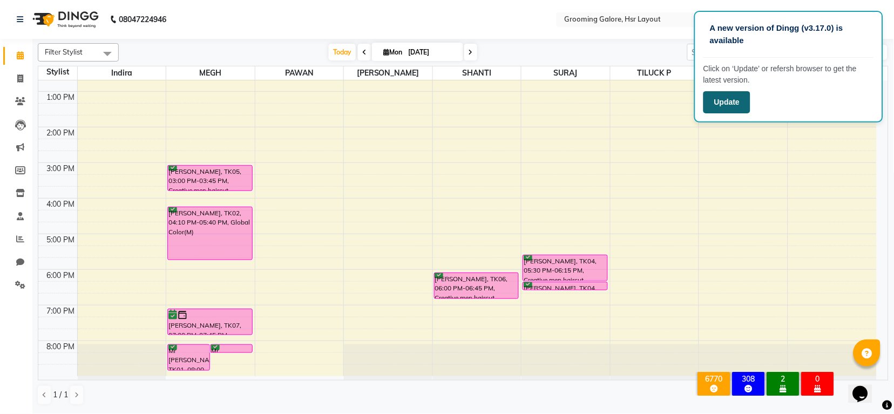
click at [715, 97] on button "Update" at bounding box center [726, 102] width 47 height 22
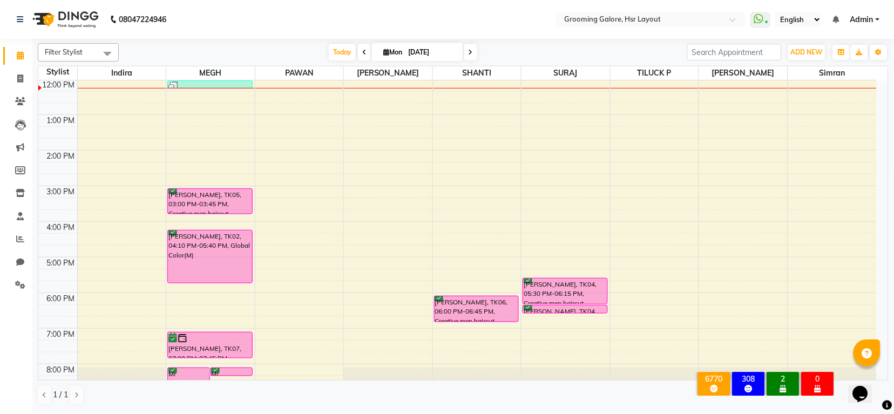
scroll to position [167, 0]
